Goal: Find specific page/section: Find specific page/section

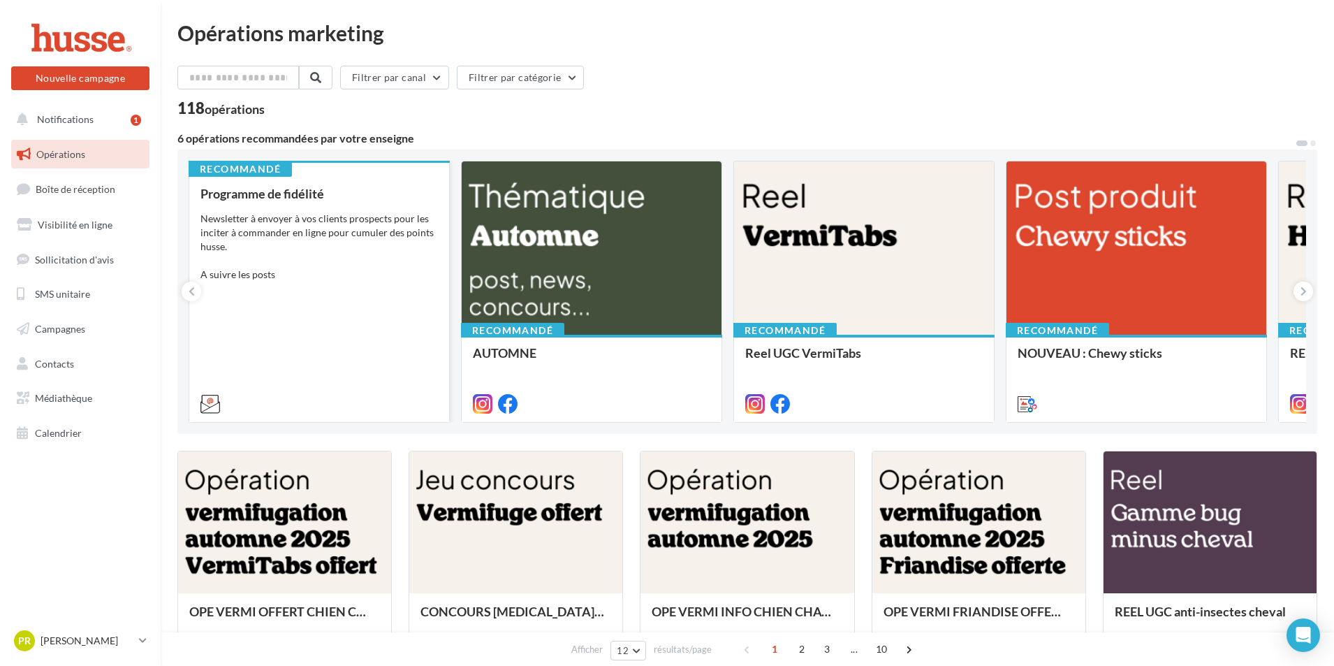
click at [322, 282] on div "Programme de fidélité Newsletter à envoyer à vos clients prospects pour les inc…" at bounding box center [319, 298] width 238 height 223
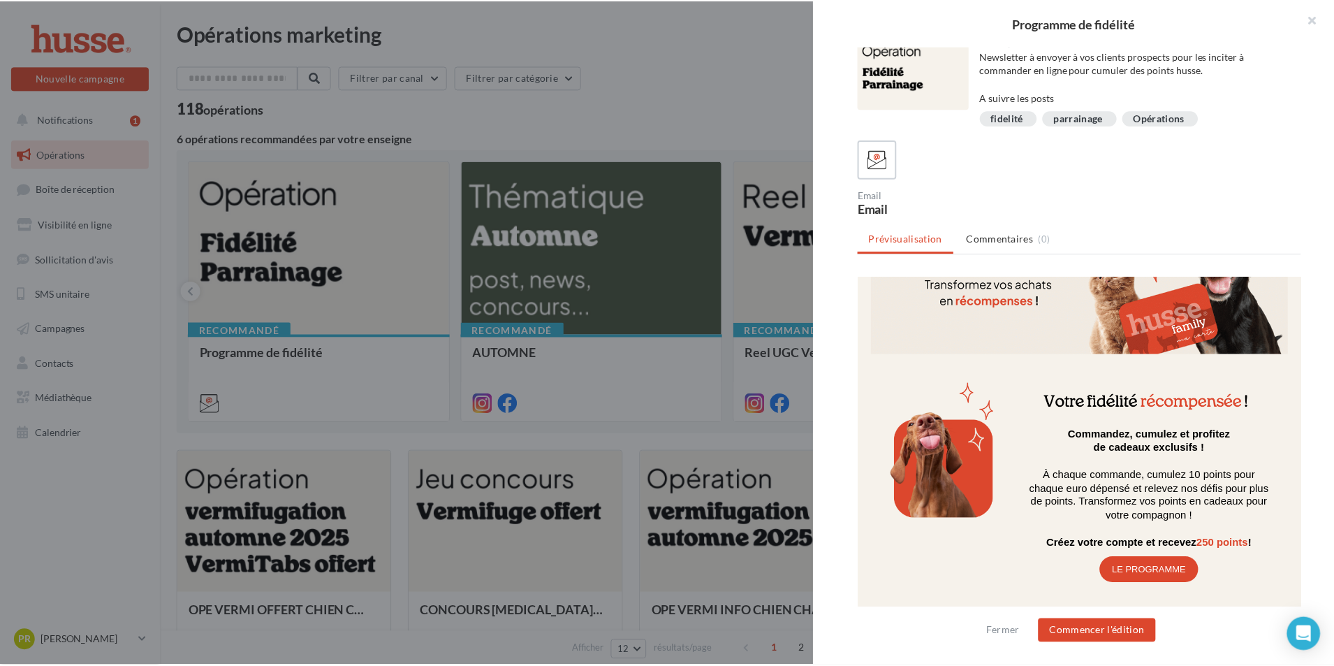
scroll to position [108, 0]
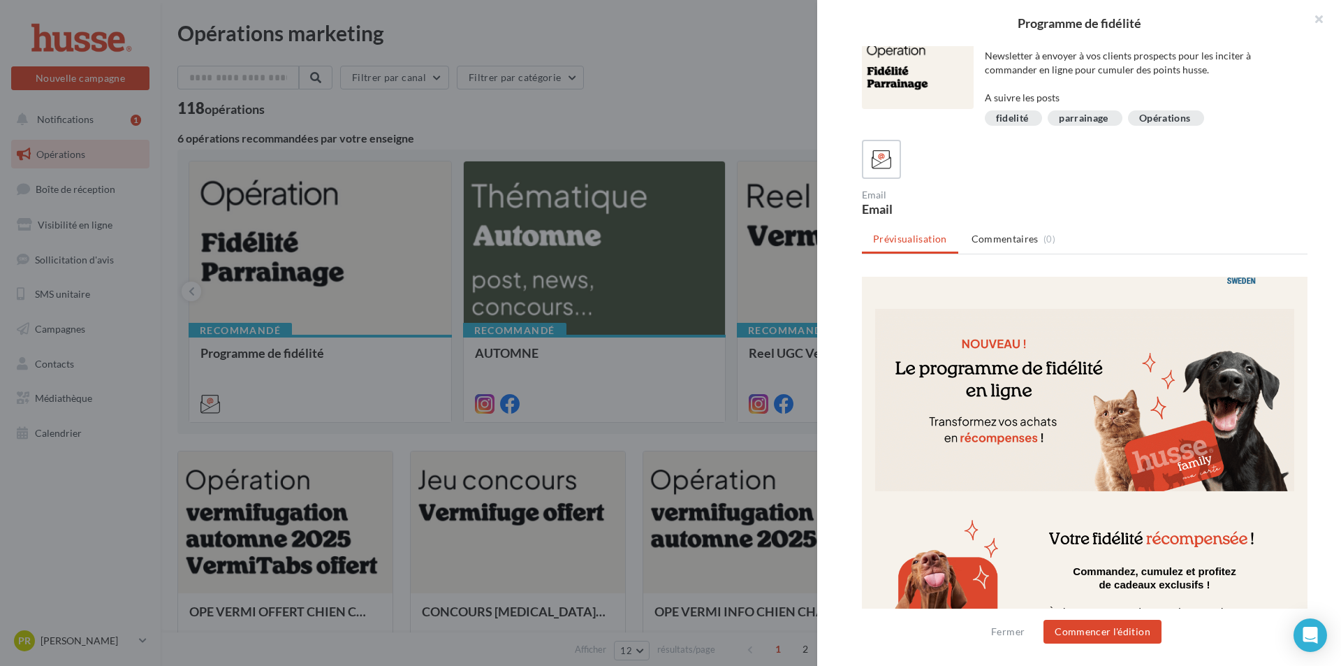
click at [750, 94] on div at bounding box center [670, 333] width 1341 height 666
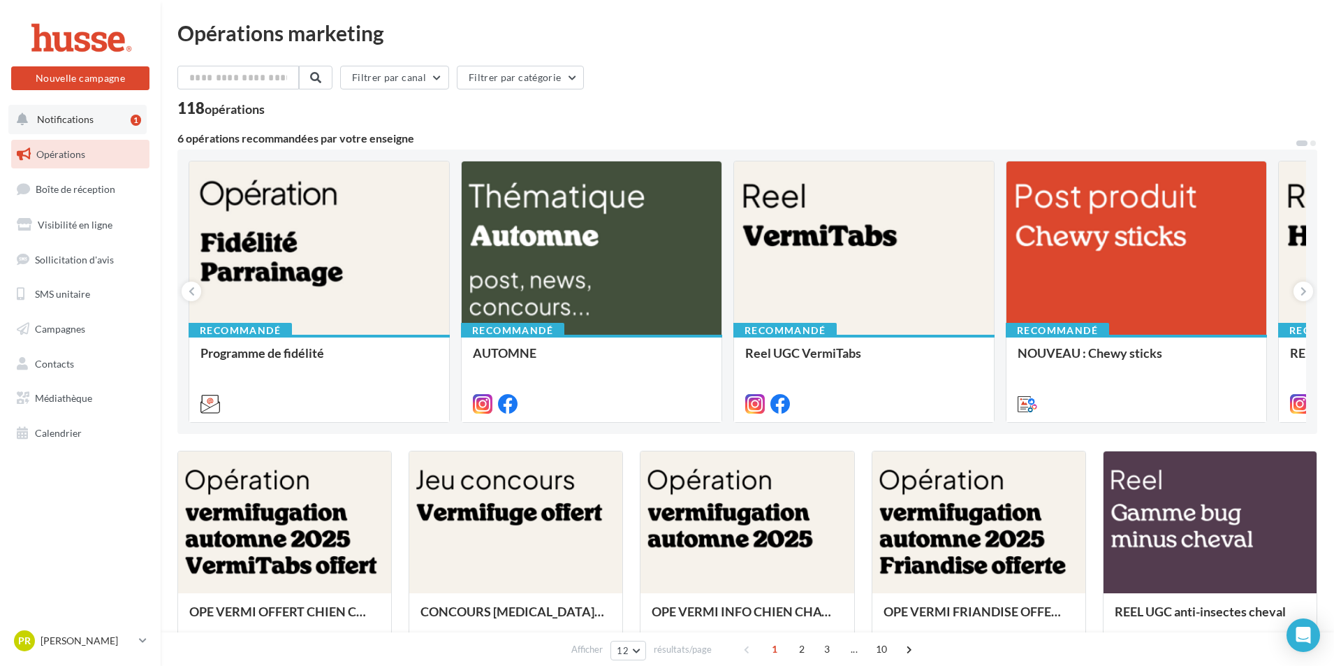
click at [66, 123] on span "Notifications" at bounding box center [65, 119] width 57 height 12
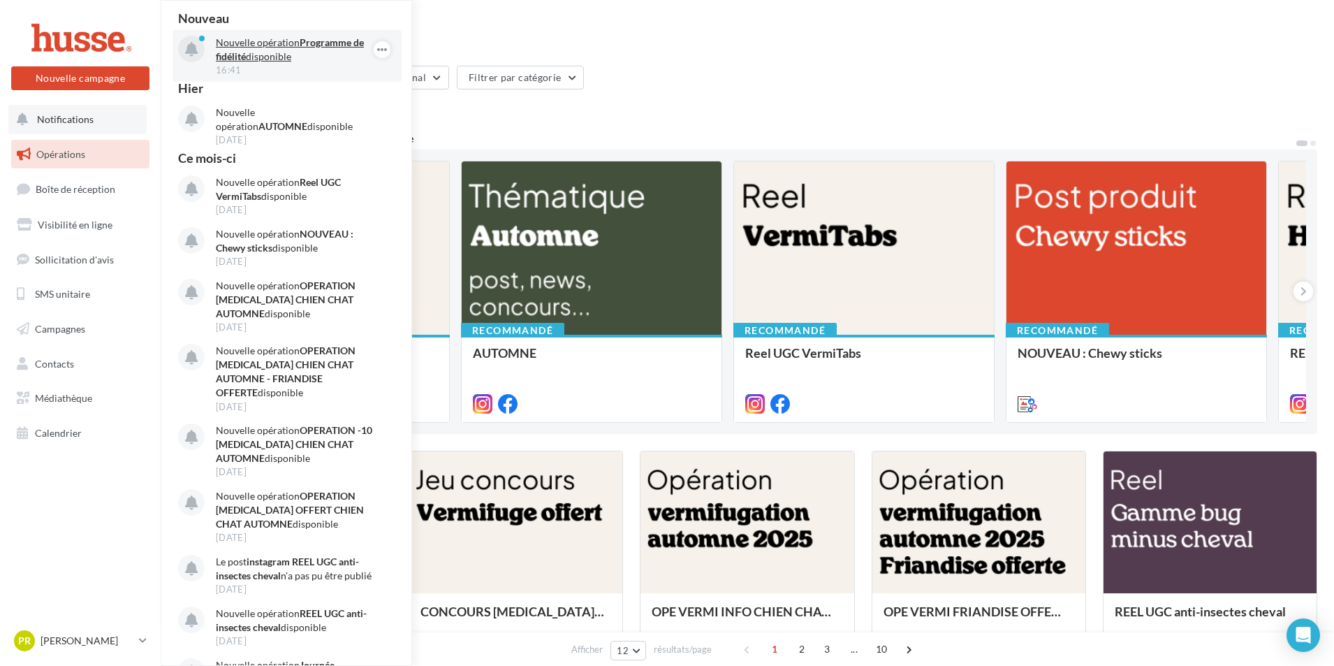
click at [251, 60] on p "Nouvelle opération Programme de fidélité disponible" at bounding box center [297, 50] width 162 height 28
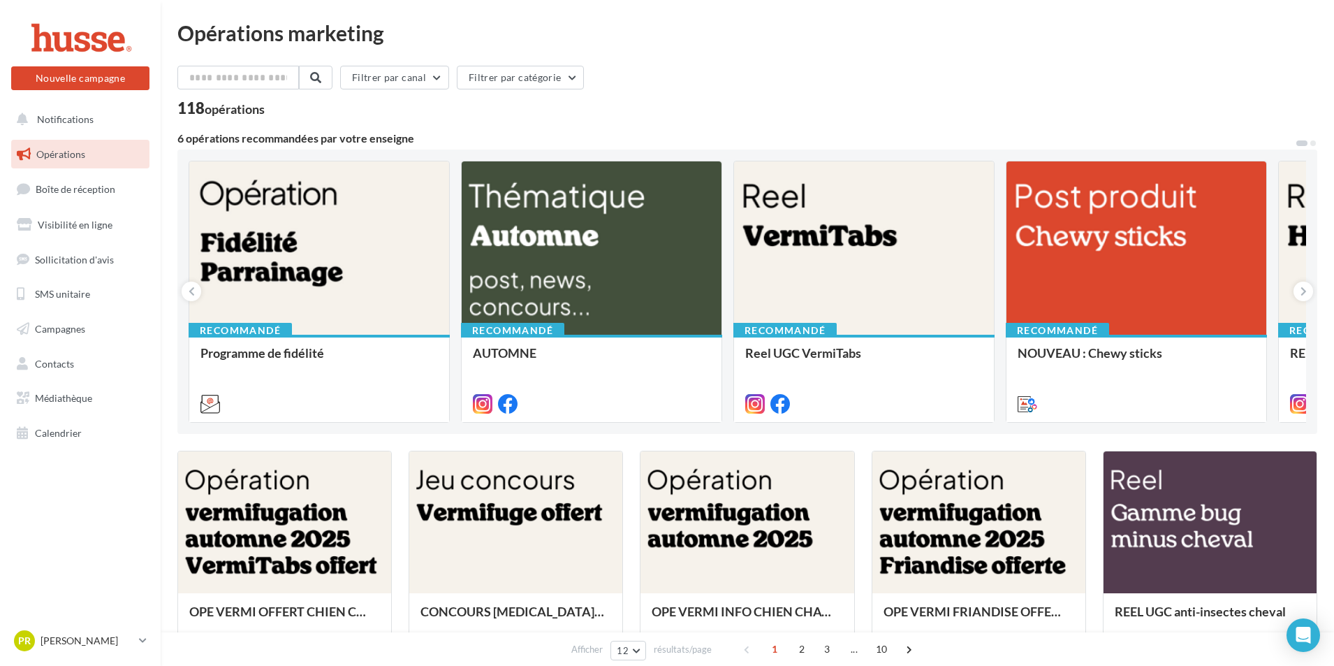
click at [81, 163] on link "Opérations" at bounding box center [80, 154] width 144 height 29
